Goal: Communication & Community: Ask a question

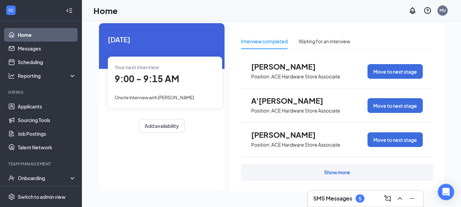
scroll to position [19, 0]
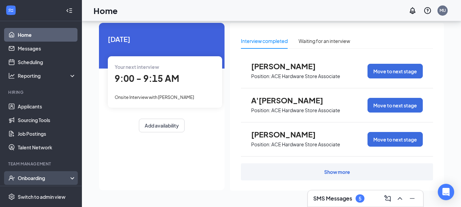
click at [43, 176] on div "Onboarding" at bounding box center [44, 178] width 53 height 7
click at [20, 183] on div "Onboarding" at bounding box center [41, 178] width 82 height 14
click at [64, 178] on div "Onboarding" at bounding box center [44, 178] width 53 height 7
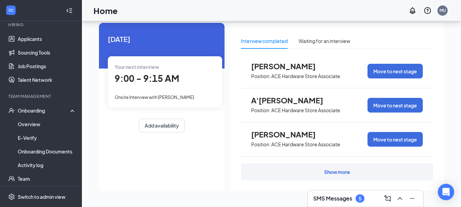
scroll to position [68, 0]
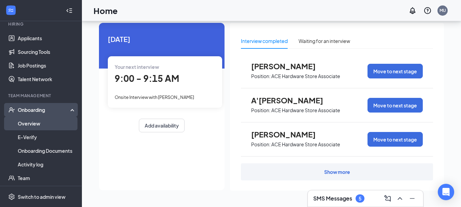
click at [37, 125] on link "Overview" at bounding box center [47, 124] width 58 height 14
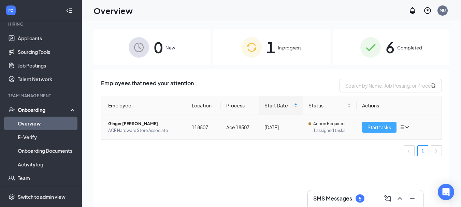
click at [371, 125] on span "Start tasks" at bounding box center [380, 128] width 24 height 8
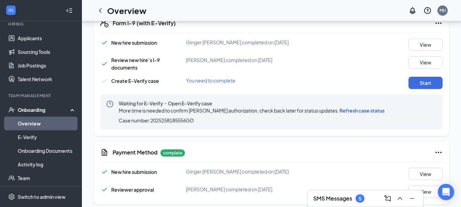
scroll to position [205, 0]
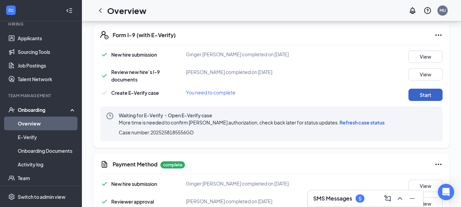
click at [432, 97] on button "Start" at bounding box center [426, 95] width 34 height 12
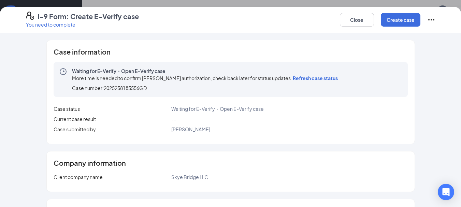
scroll to position [102, 0]
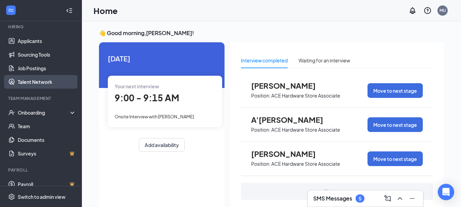
scroll to position [68, 0]
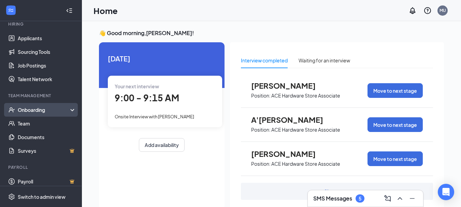
click at [54, 107] on div "Onboarding" at bounding box center [44, 110] width 53 height 7
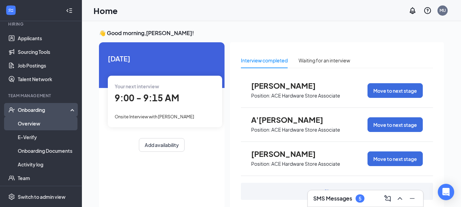
click at [52, 125] on link "Overview" at bounding box center [47, 124] width 58 height 14
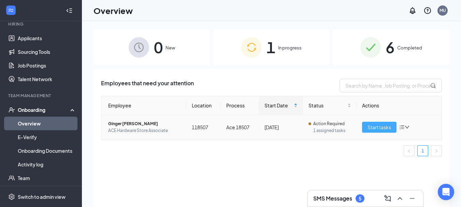
click at [385, 126] on span "Start tasks" at bounding box center [380, 128] width 24 height 8
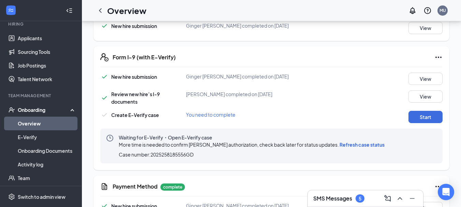
scroll to position [171, 0]
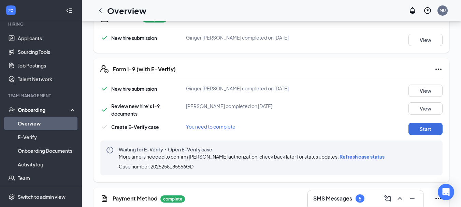
click at [422, 122] on div "New hire submission Ginger [PERSON_NAME] completed on [DATE] View Review new hi…" at bounding box center [271, 130] width 342 height 91
click at [423, 129] on button "Start" at bounding box center [426, 129] width 34 height 12
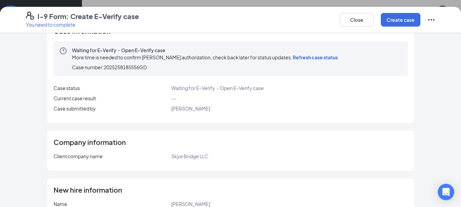
scroll to position [0, 0]
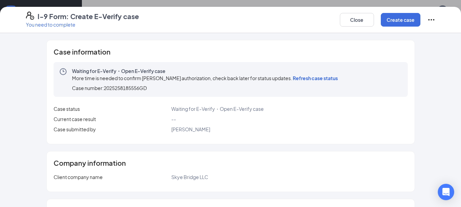
click at [323, 78] on span "Refresh case status" at bounding box center [315, 78] width 45 height 6
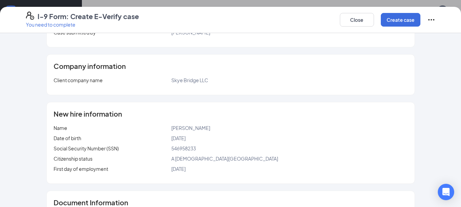
scroll to position [78, 0]
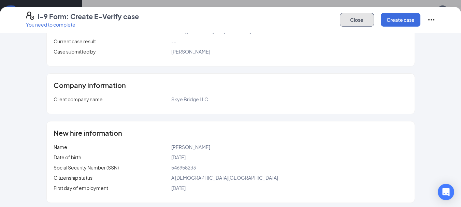
click at [357, 23] on button "Close" at bounding box center [357, 20] width 34 height 14
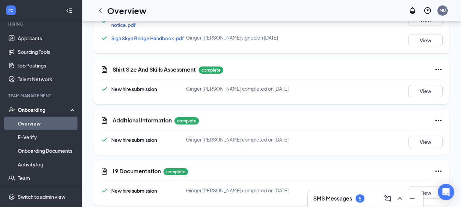
scroll to position [694, 0]
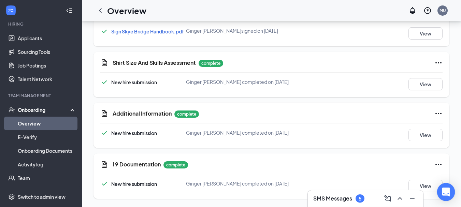
click at [448, 192] on icon "Open Intercom Messenger" at bounding box center [446, 192] width 8 height 9
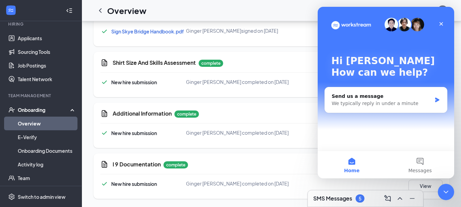
scroll to position [0, 0]
click at [381, 95] on div "Send us a message" at bounding box center [382, 96] width 100 height 7
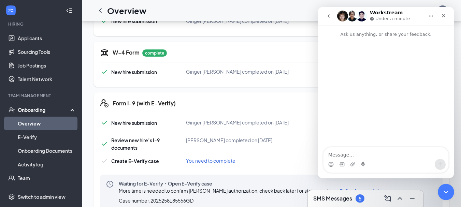
scroll to position [171, 0]
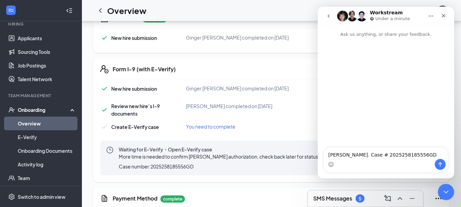
type textarea "[PERSON_NAME]. Case # 2025258185556GD."
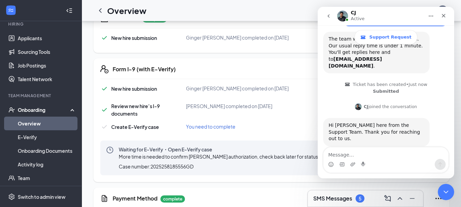
scroll to position [77, 0]
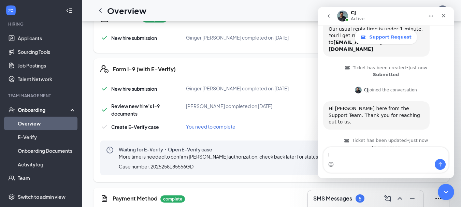
type textarea "I"
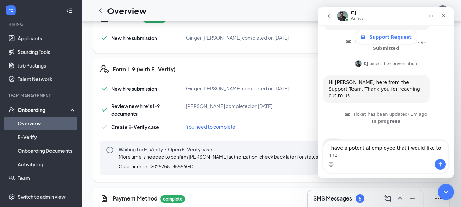
click at [399, 153] on textarea "I have a potential employee that i would like to hire" at bounding box center [386, 150] width 125 height 18
type textarea "I have a potential employee that I would like to hire"
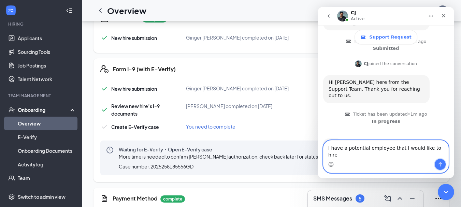
click at [438, 160] on button "Send a message…" at bounding box center [440, 164] width 11 height 11
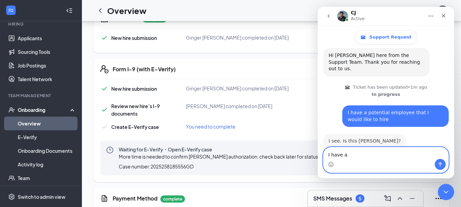
scroll to position [131, 0]
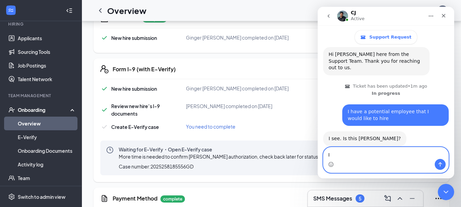
type textarea "I"
type textarea "Y"
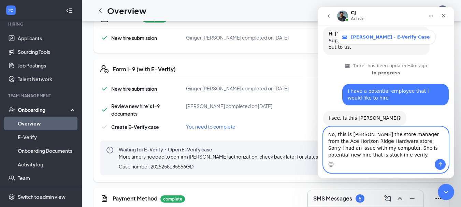
scroll to position [178, 0]
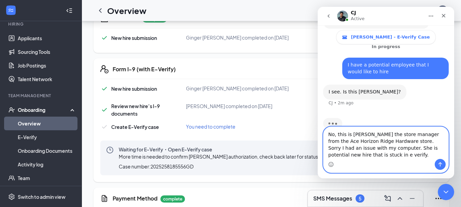
click at [372, 149] on textarea "No, this is [PERSON_NAME] the store manager from the Ace Horizon Ridge Hardware…" at bounding box center [386, 143] width 125 height 32
type textarea "No, this is [PERSON_NAME] the store manager from the Ace Horizon Ridge Hardware…"
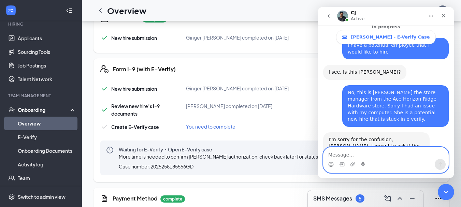
scroll to position [245, 0]
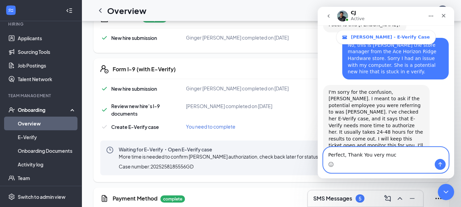
type textarea "Perfect, Thank You very much"
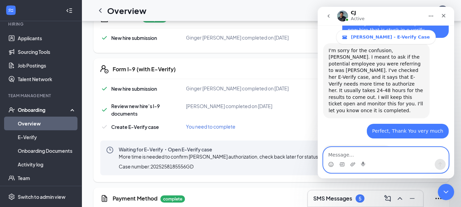
scroll to position [286, 0]
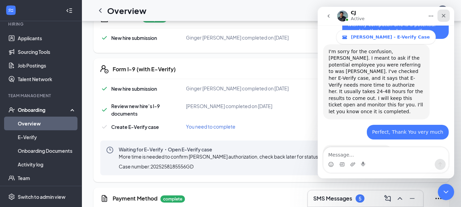
click at [443, 16] on icon "Close" at bounding box center [444, 16] width 4 height 4
